Goal: Check status: Check status

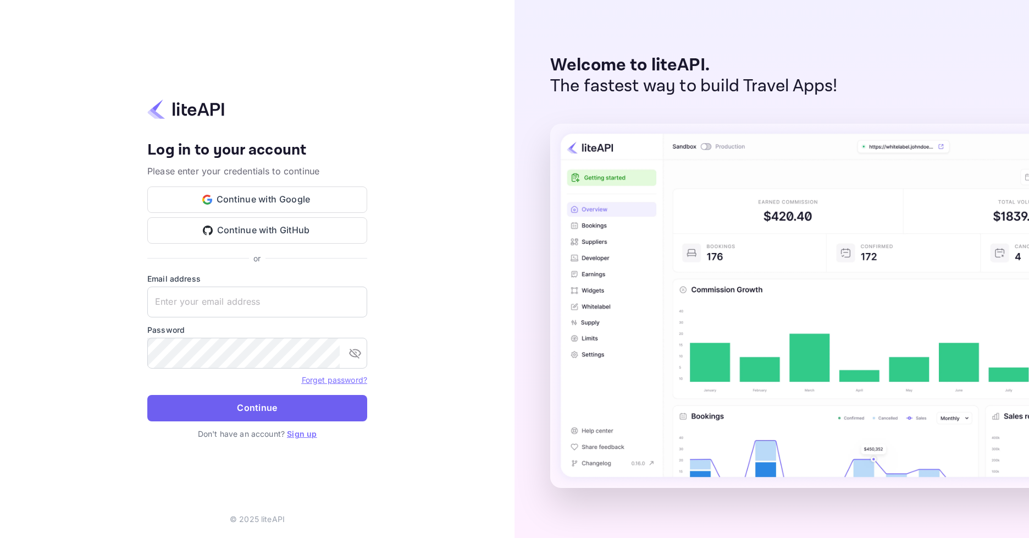
type input "adminpassword_support@yandex-team.ru"
click at [279, 401] on button "Continue" at bounding box center [257, 408] width 220 height 26
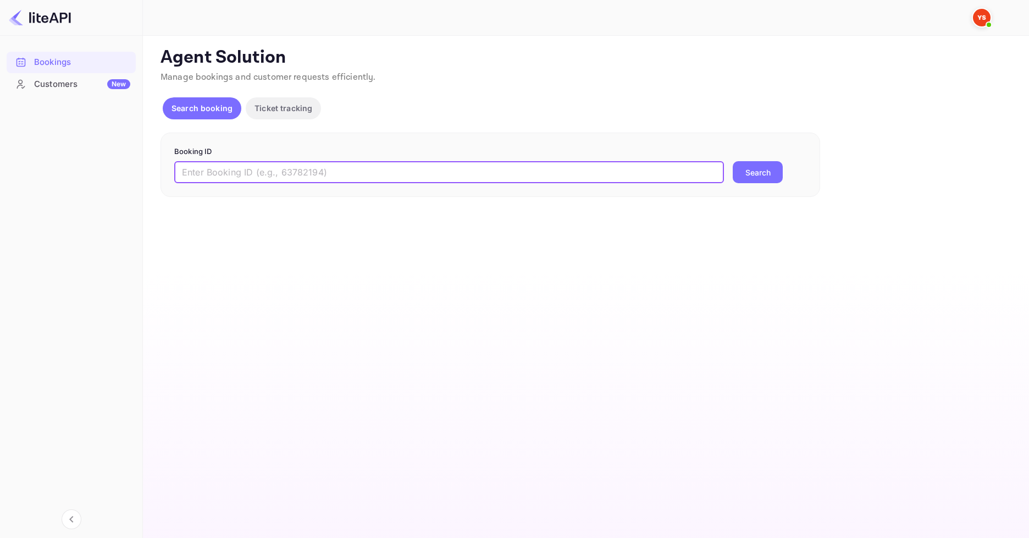
click at [338, 168] on input "text" at bounding box center [449, 172] width 550 height 22
paste input "9153191"
type input "9153191"
click at [748, 167] on button "Search" at bounding box center [758, 172] width 50 height 22
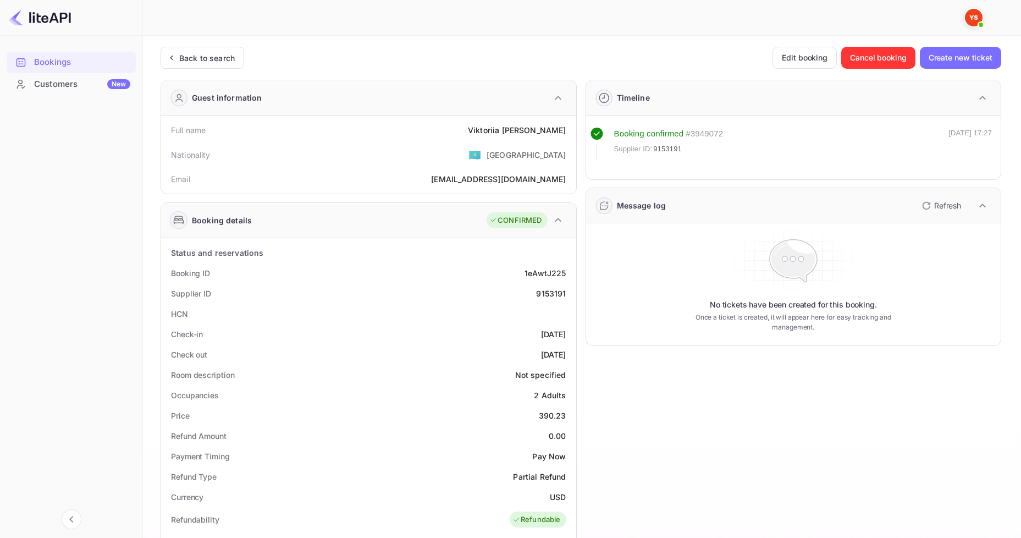
drag, startPoint x: 487, startPoint y: 127, endPoint x: 573, endPoint y: 130, distance: 86.4
click at [483, 130] on div "Full name [PERSON_NAME]" at bounding box center [368, 130] width 406 height 20
click at [499, 127] on div "[PERSON_NAME]" at bounding box center [517, 130] width 98 height 12
drag, startPoint x: 494, startPoint y: 127, endPoint x: 565, endPoint y: 126, distance: 70.9
click at [565, 126] on div "[PERSON_NAME]" at bounding box center [517, 130] width 98 height 12
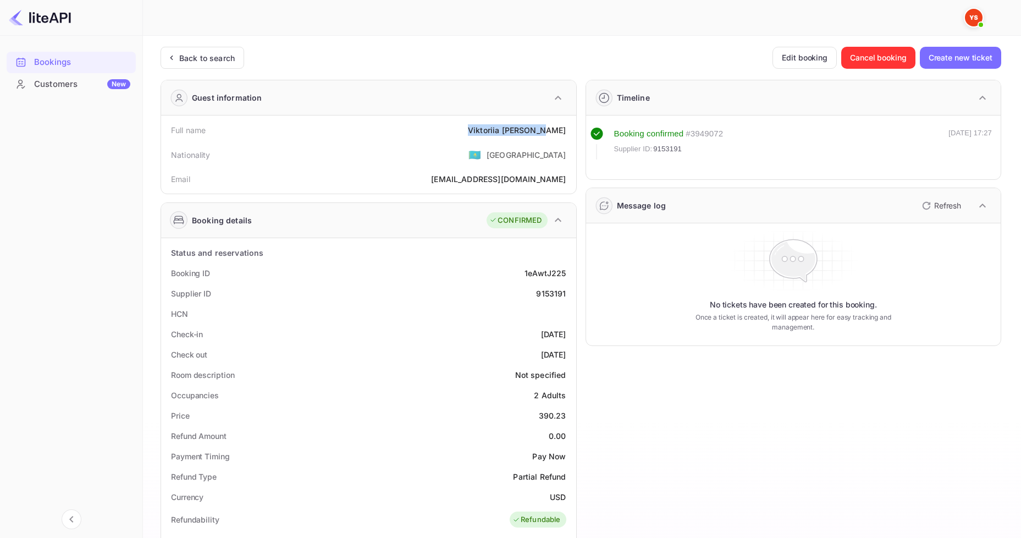
copy div "[PERSON_NAME]"
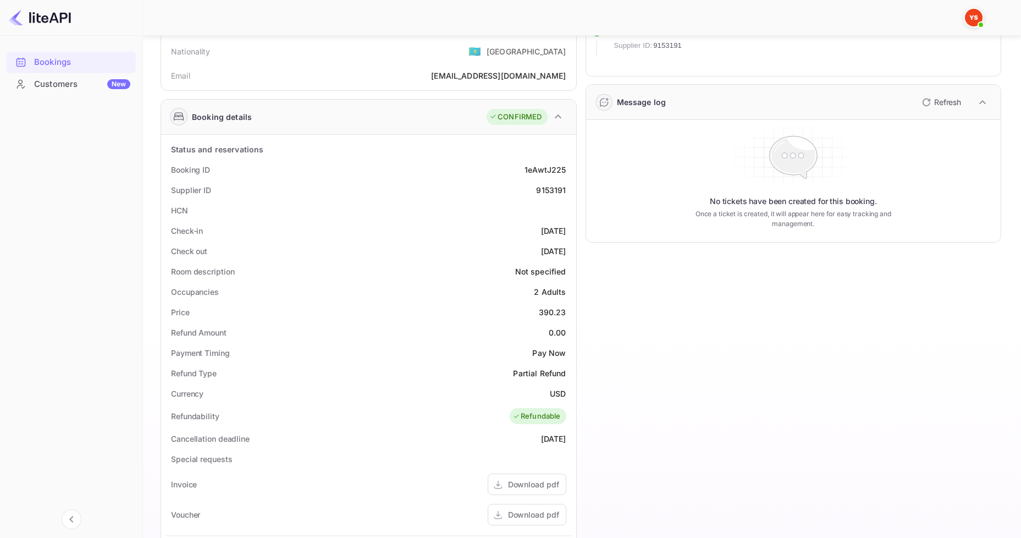
scroll to position [110, 0]
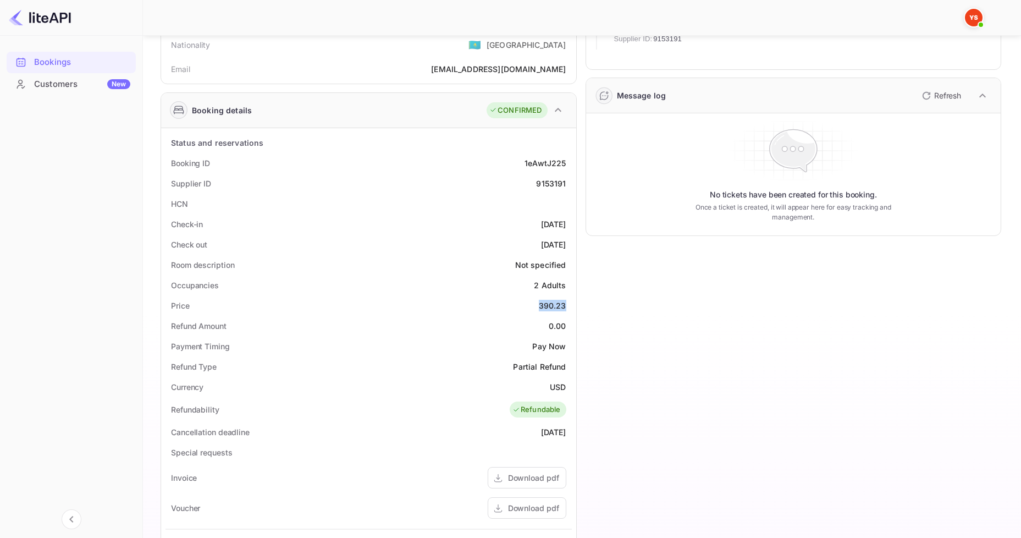
drag, startPoint x: 536, startPoint y: 306, endPoint x: 570, endPoint y: 306, distance: 33.5
click at [570, 306] on div "Price 390.23" at bounding box center [368, 305] width 406 height 20
copy div "390.23"
